Goal: Transaction & Acquisition: Obtain resource

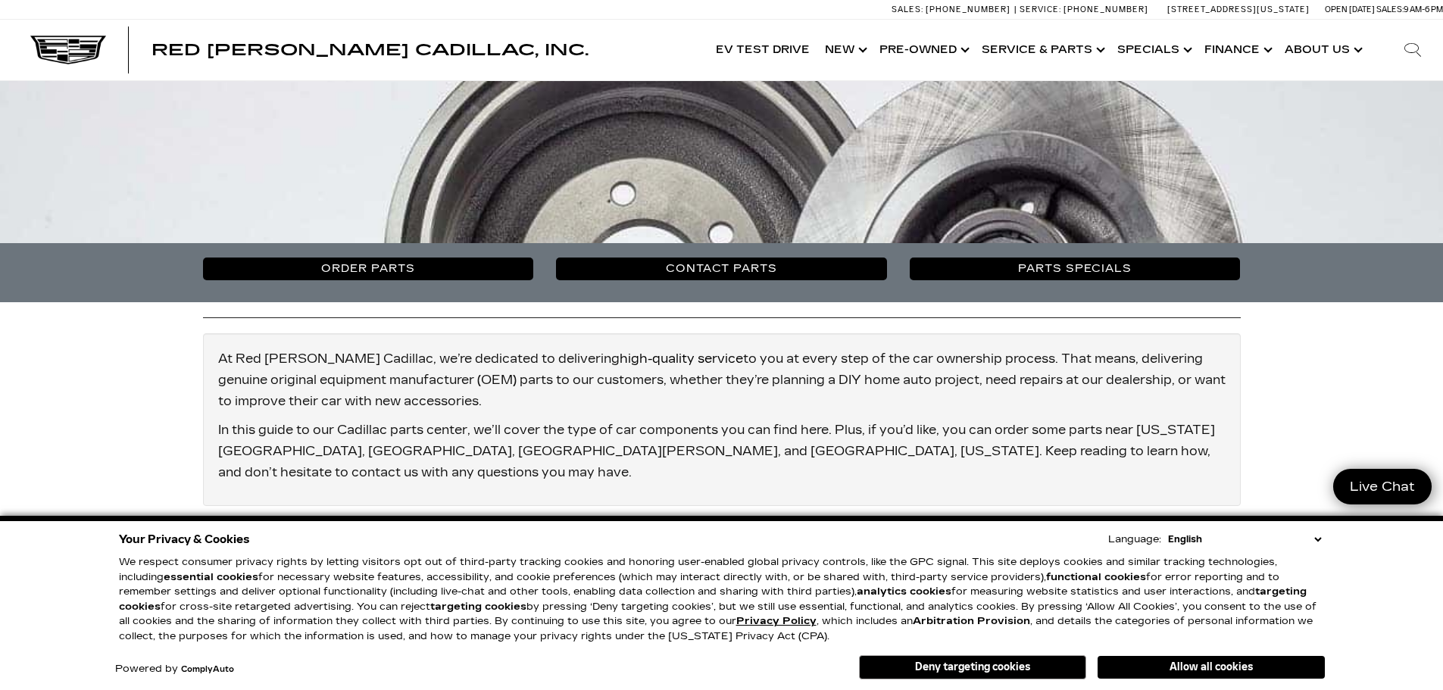
scroll to position [454, 0]
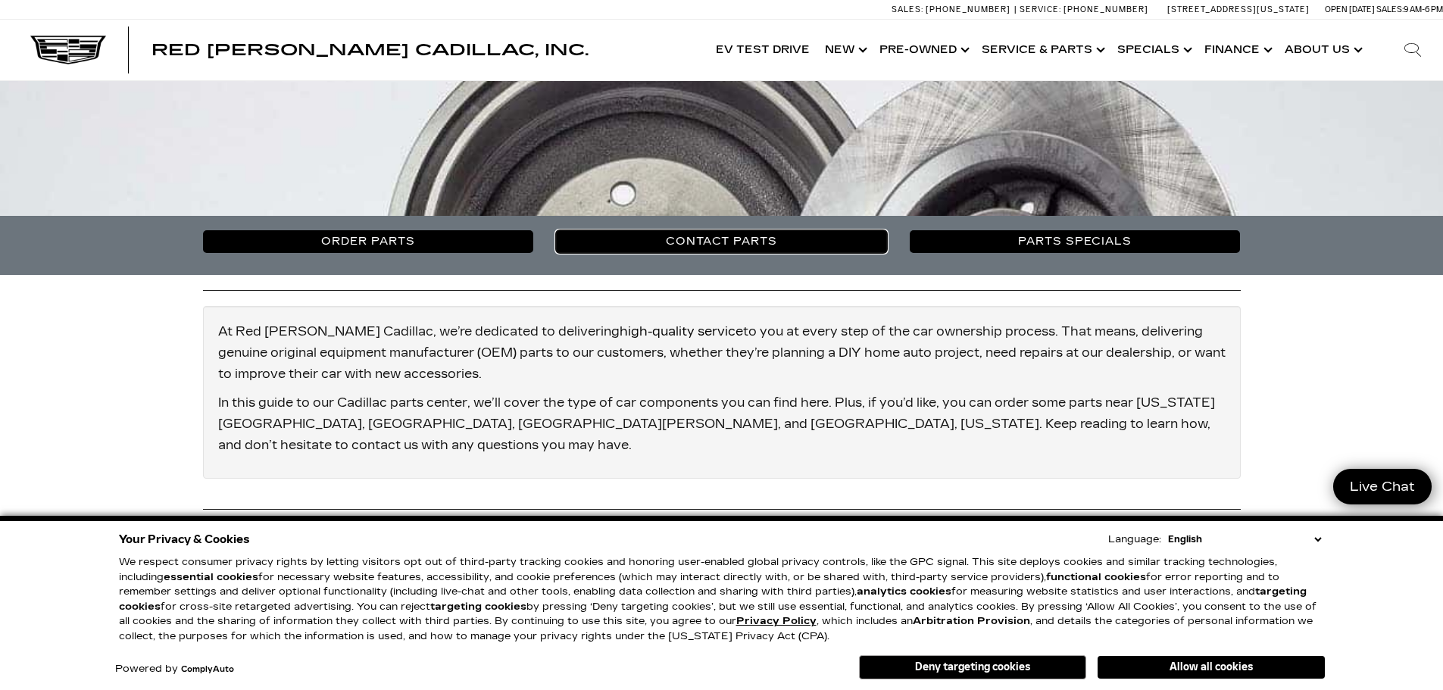
click at [784, 243] on link "Contact Parts" at bounding box center [721, 241] width 331 height 23
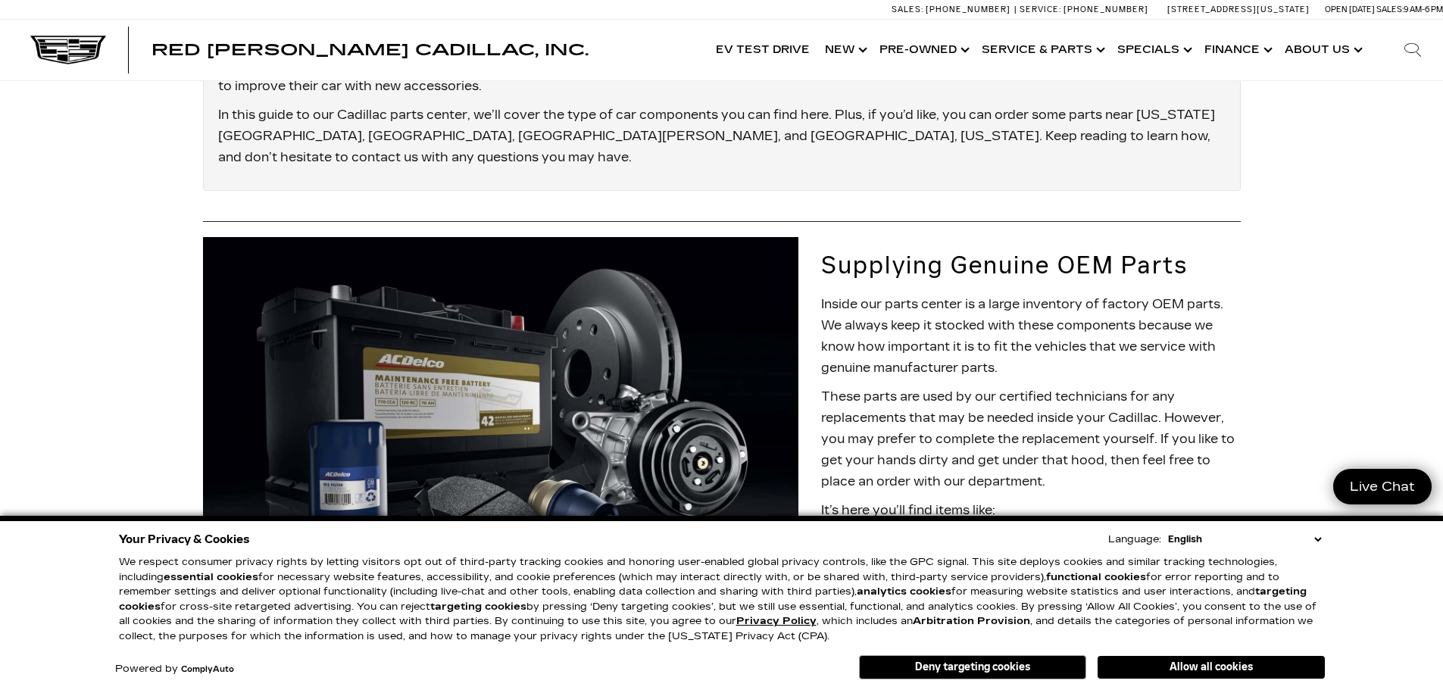
scroll to position [866, 0]
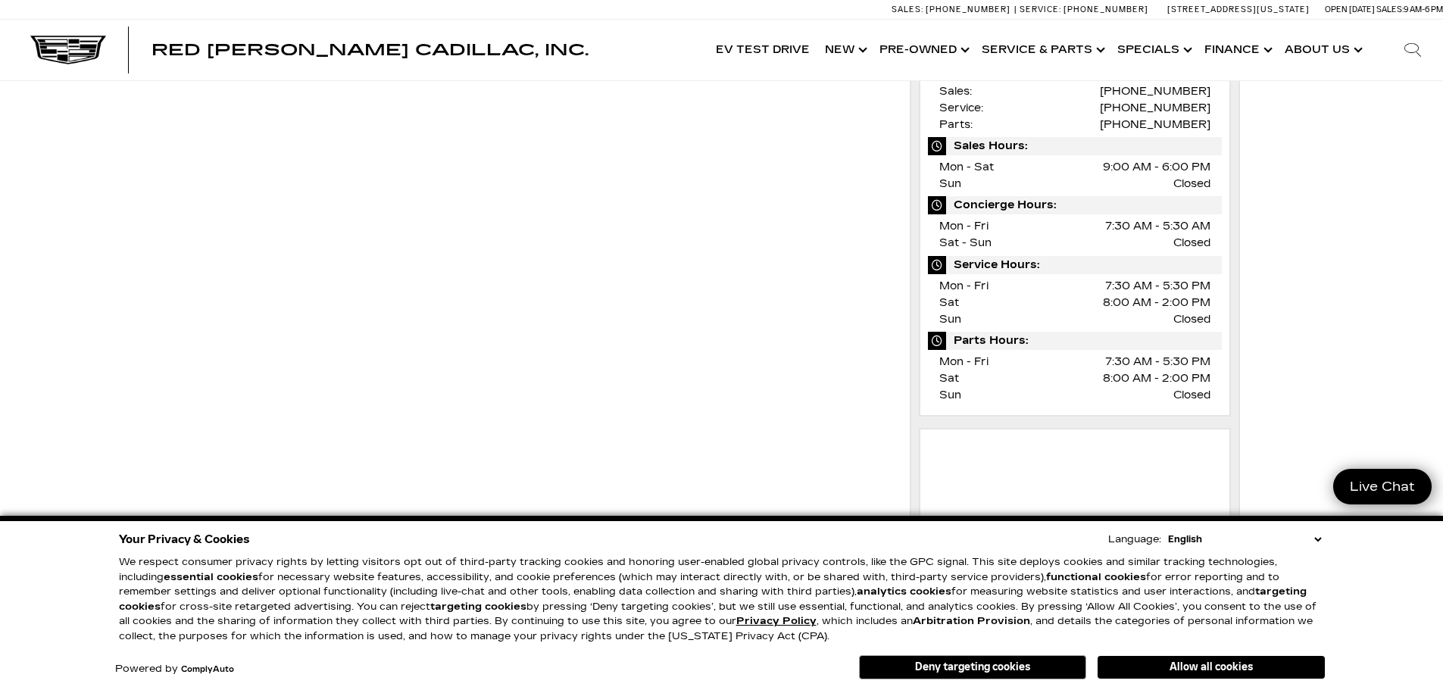
scroll to position [454, 0]
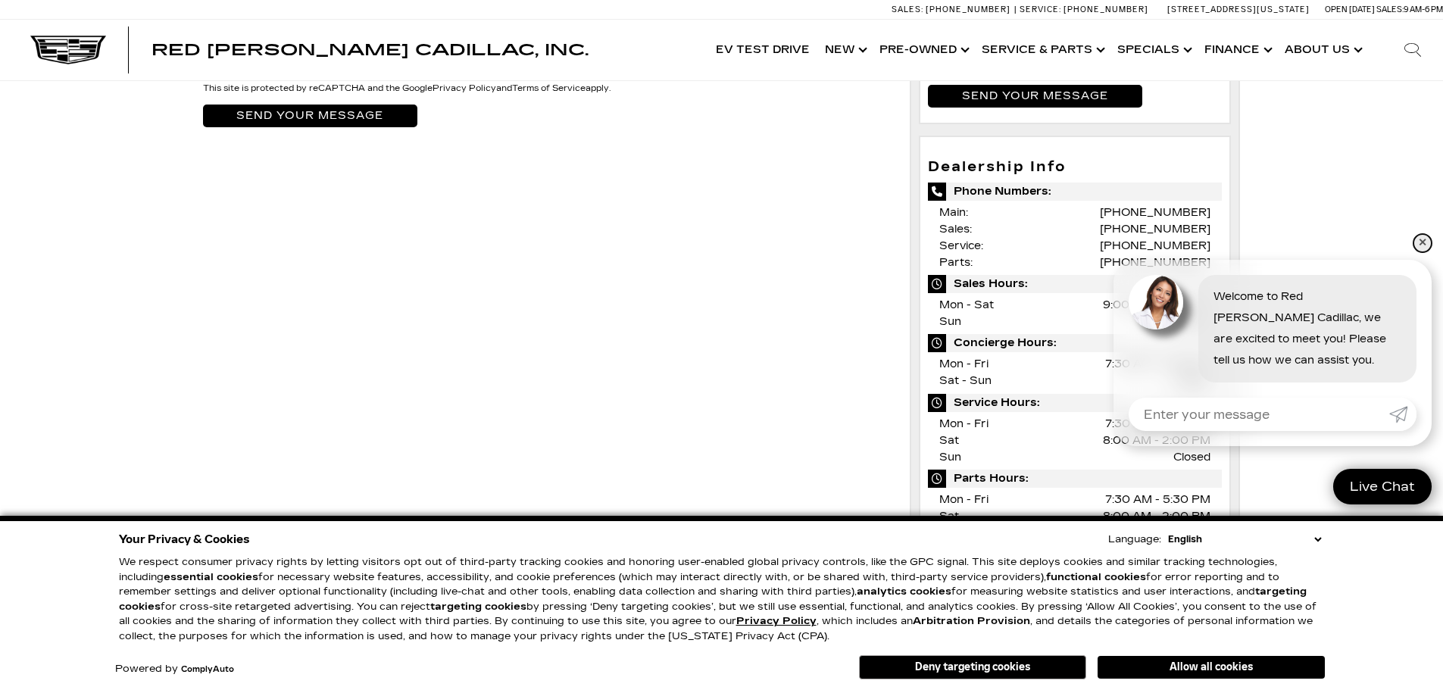
click at [1427, 244] on link "✕" at bounding box center [1422, 243] width 18 height 18
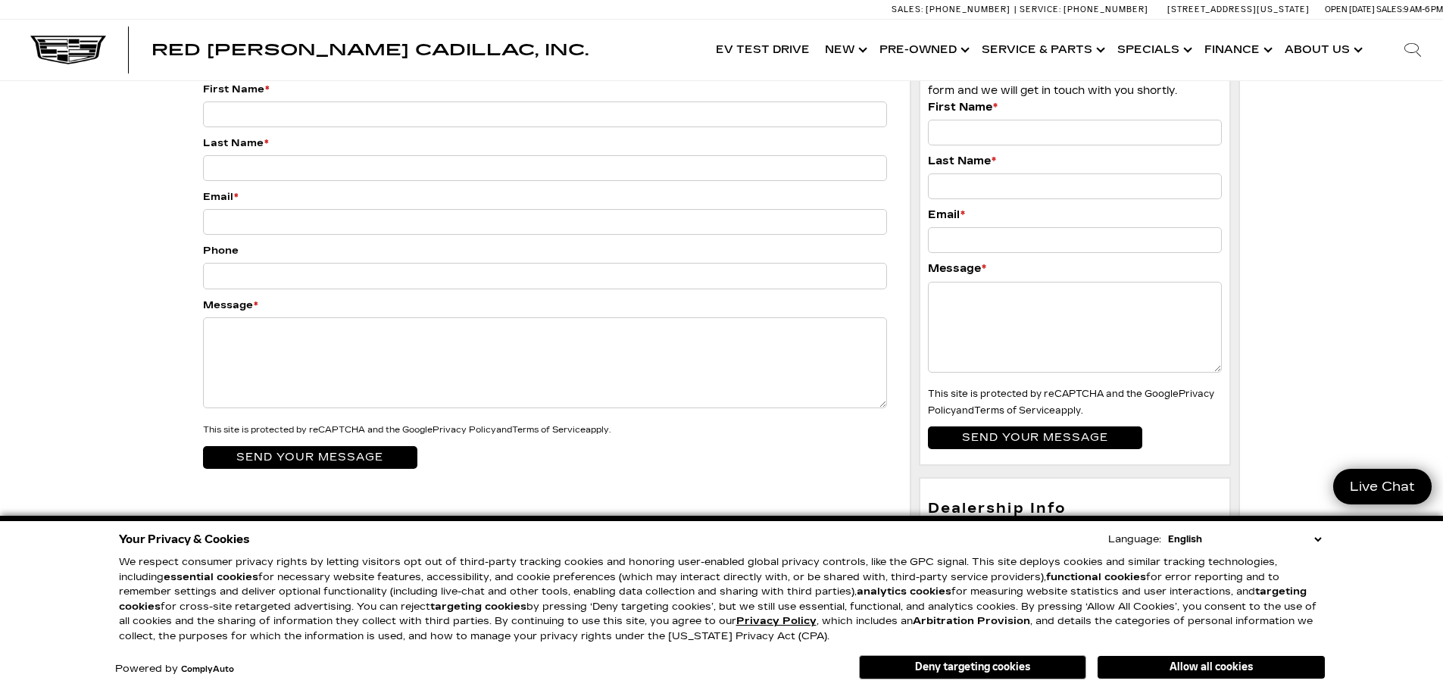
scroll to position [0, 0]
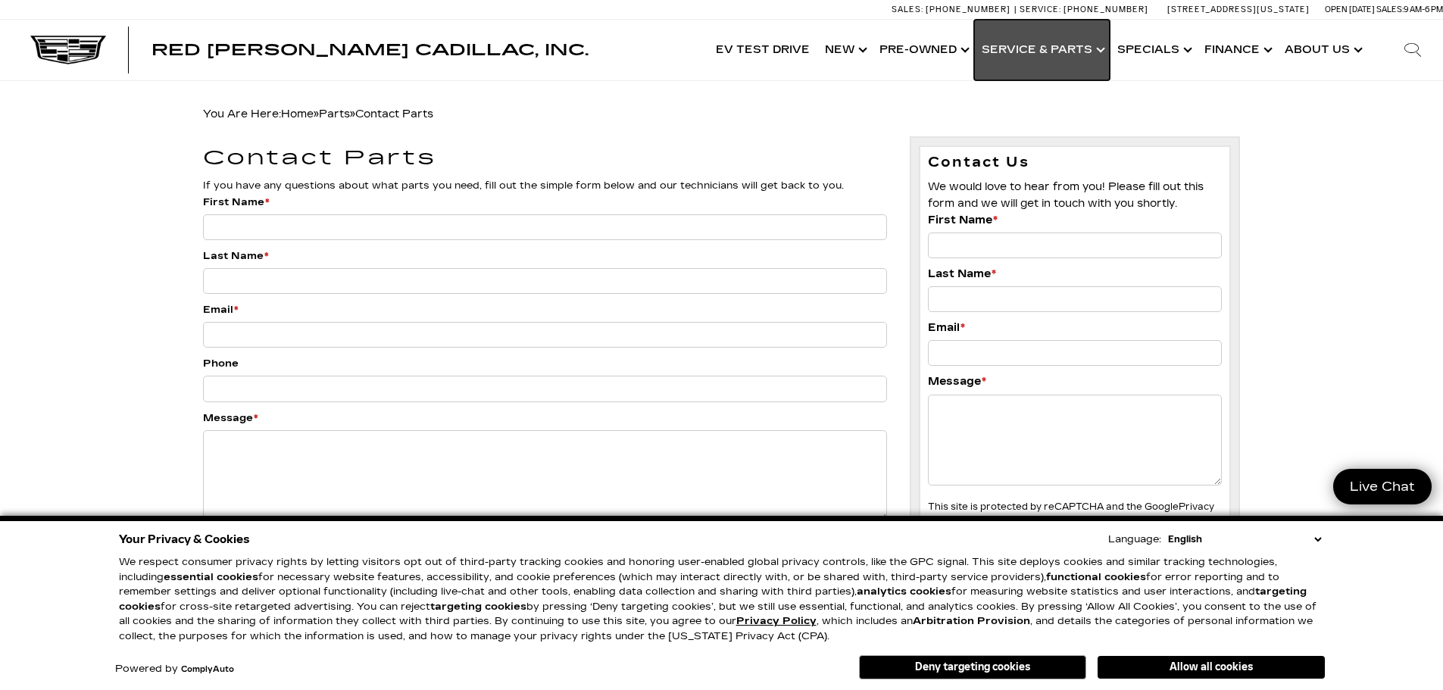
click at [1106, 47] on link "Show Service & Parts" at bounding box center [1042, 50] width 136 height 61
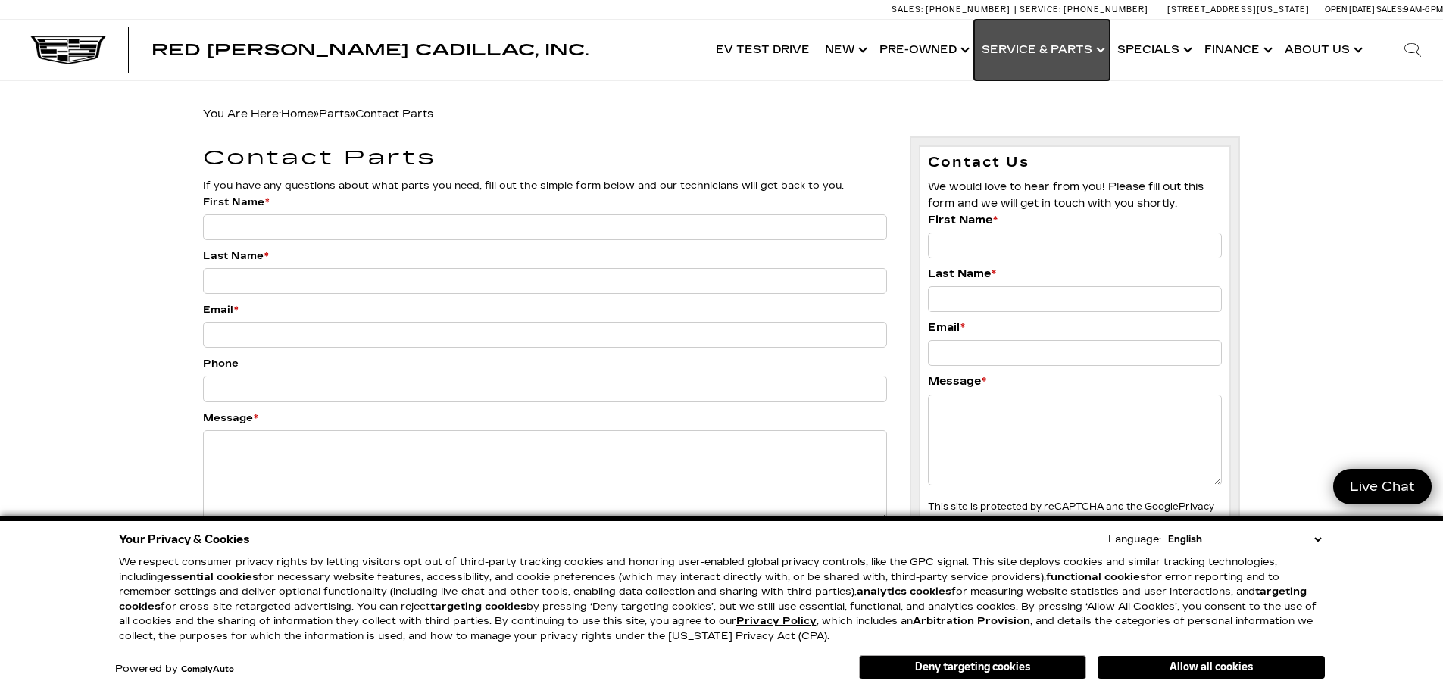
click at [1104, 50] on link "Show Service & Parts" at bounding box center [1042, 50] width 136 height 61
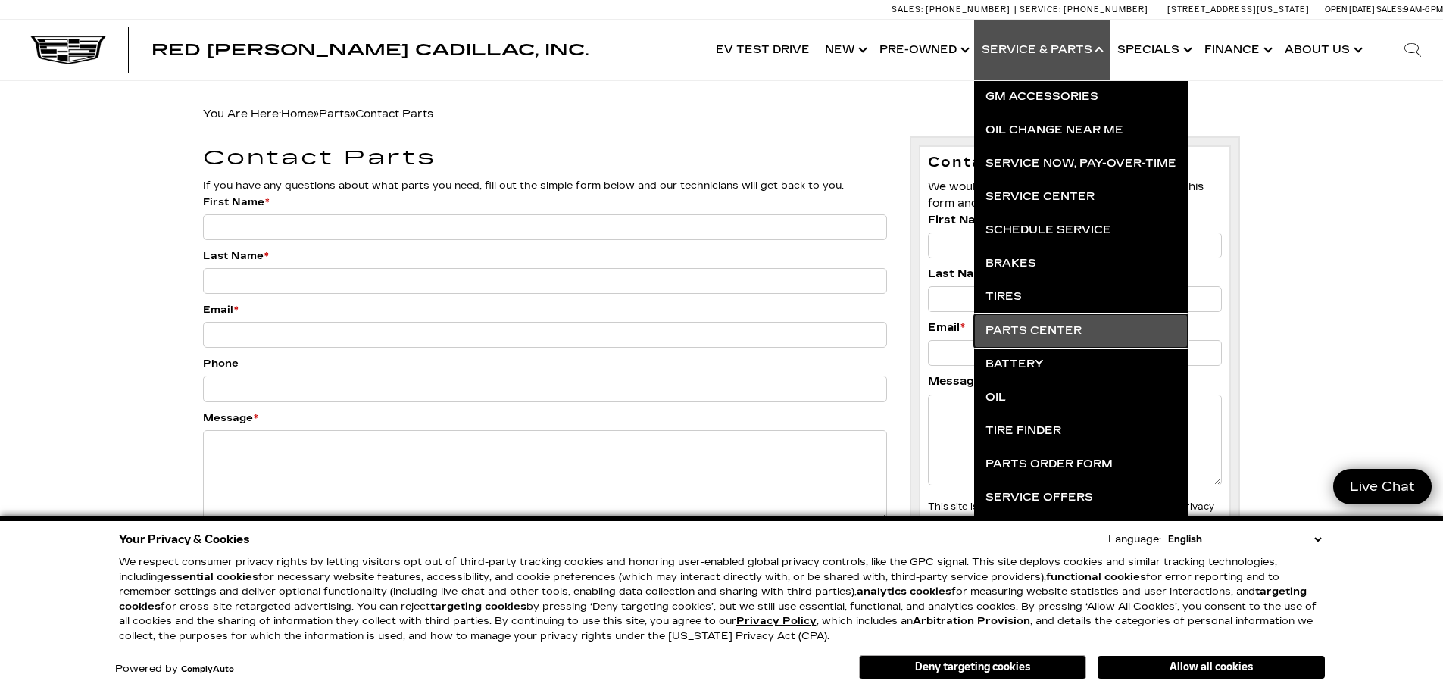
click at [1029, 329] on link "Parts Center" at bounding box center [1081, 330] width 214 height 33
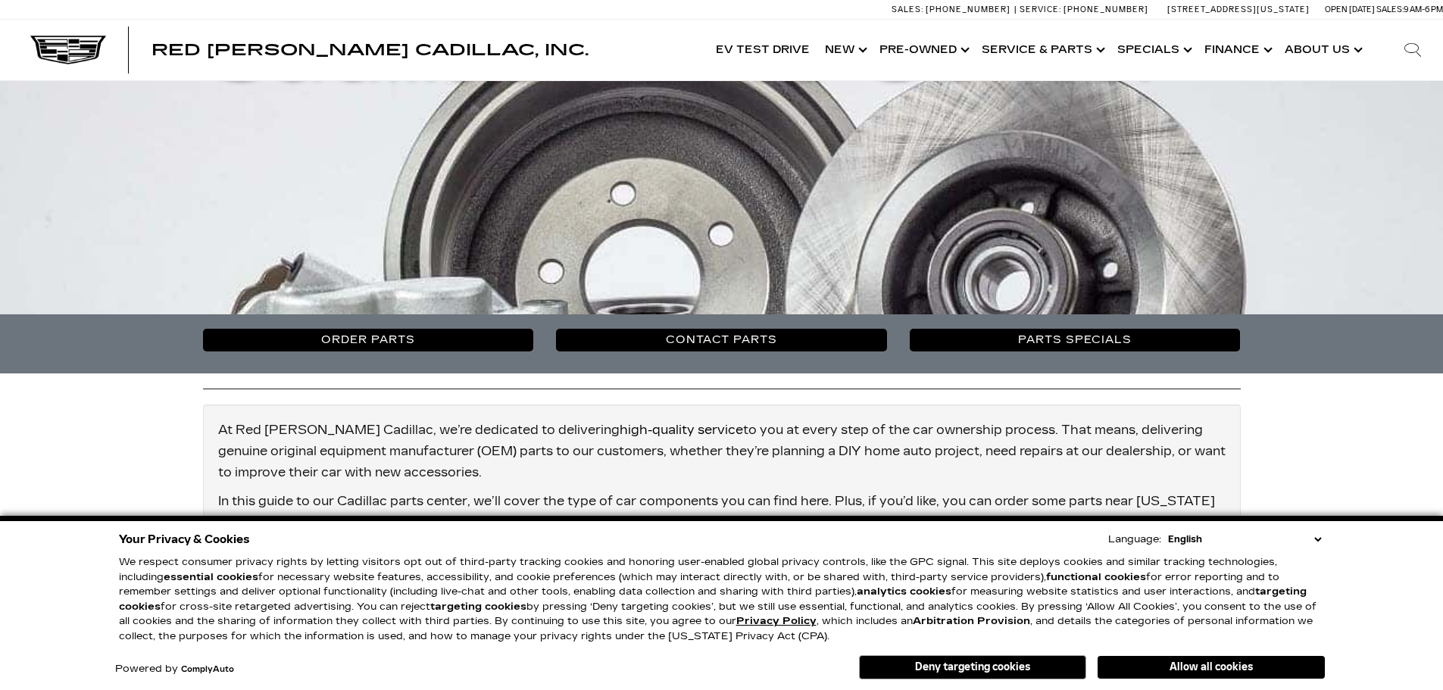
scroll to position [454, 0]
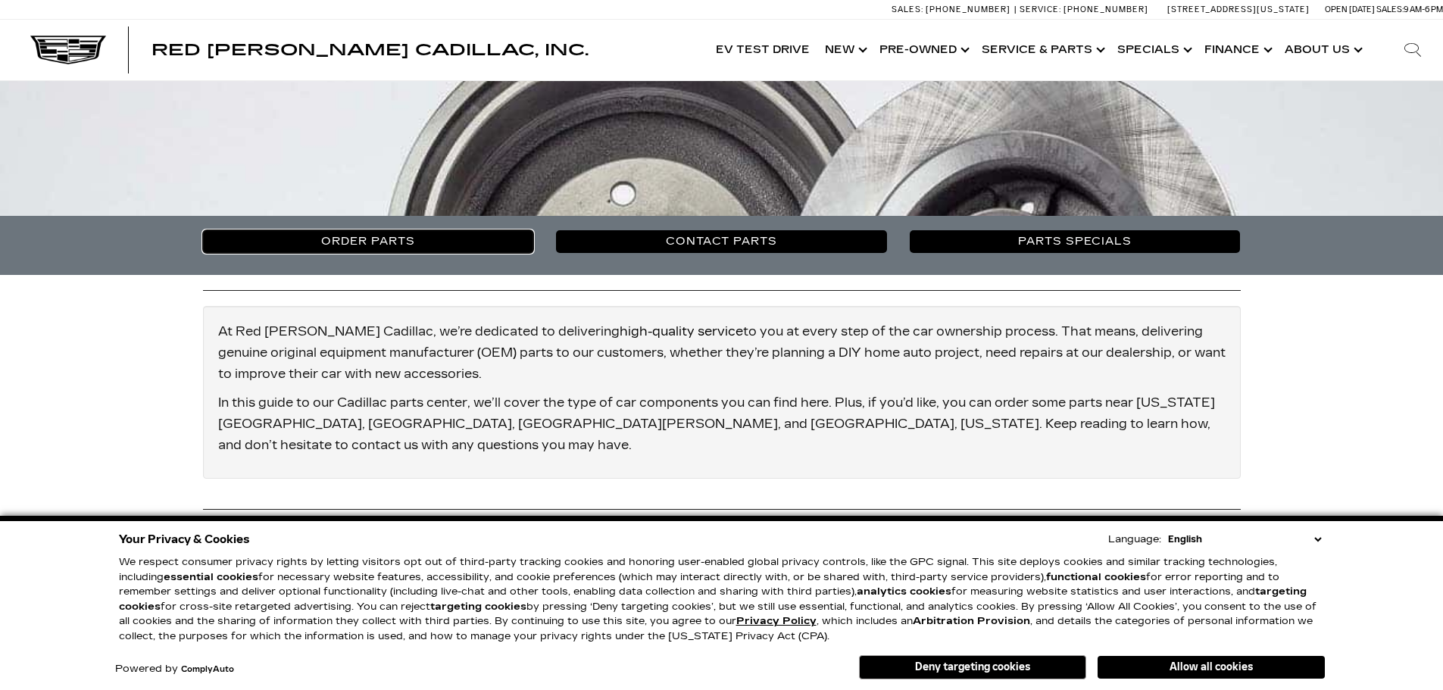
click at [378, 237] on link "Order Parts" at bounding box center [368, 241] width 331 height 23
